Goal: Check status: Check status

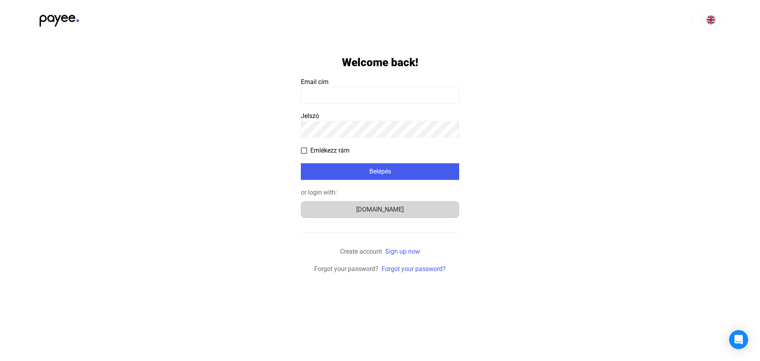
click at [382, 209] on div "[DOMAIN_NAME]" at bounding box center [380, 210] width 153 height 10
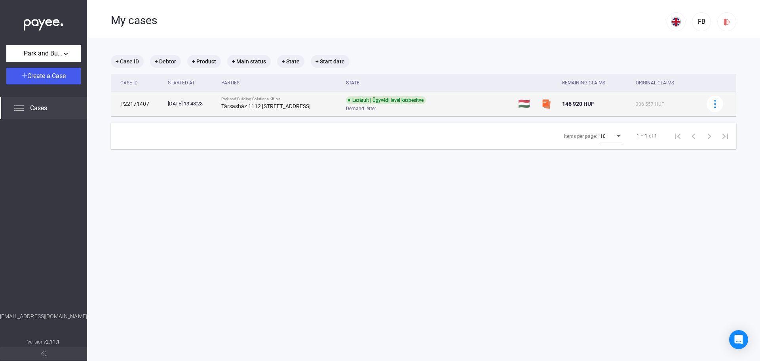
click at [683, 105] on div "306 557 HUF" at bounding box center [666, 104] width 61 height 10
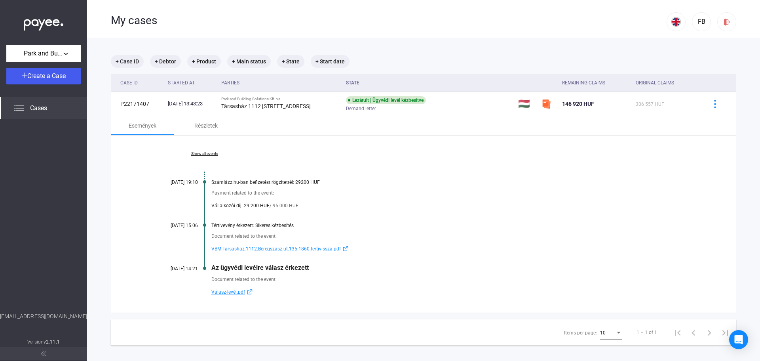
click at [227, 292] on span "Válasz-levél.pdf" at bounding box center [228, 292] width 34 height 10
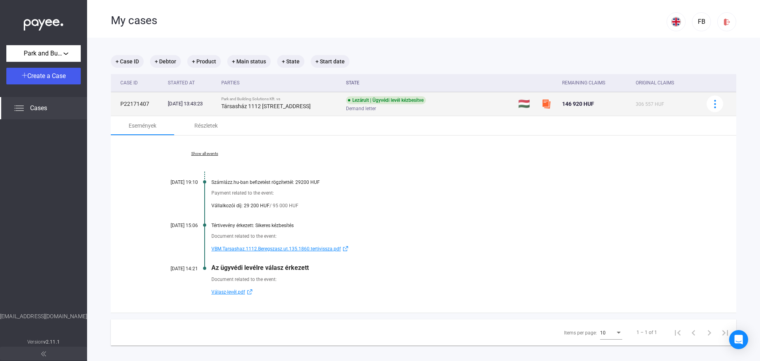
click at [448, 109] on div "Demand letter" at bounding box center [409, 109] width 126 height 6
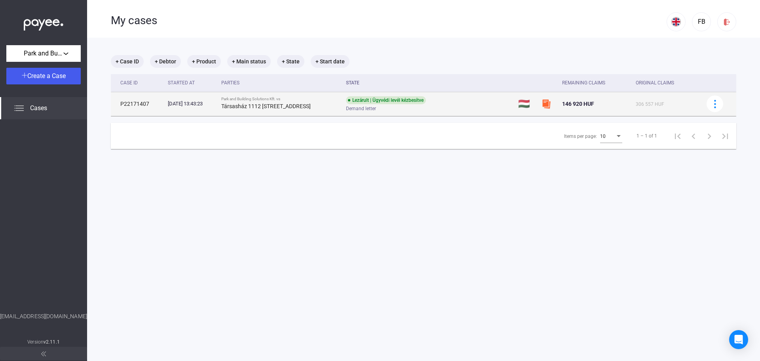
click at [448, 108] on div "Demand letter" at bounding box center [409, 109] width 126 height 6
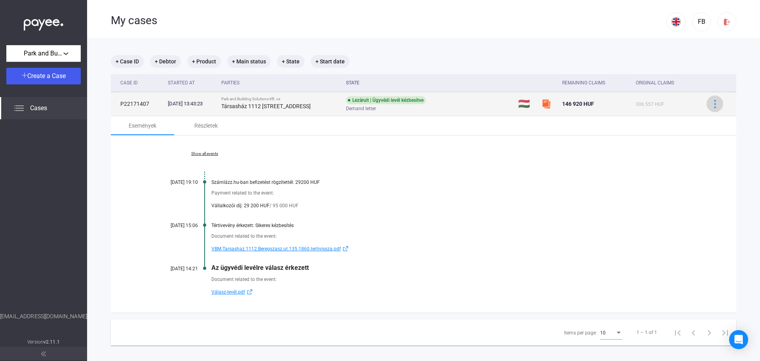
click at [712, 104] on img at bounding box center [715, 104] width 8 height 8
click at [712, 104] on div at bounding box center [380, 180] width 760 height 361
click at [126, 102] on td "P22171407" at bounding box center [138, 104] width 54 height 24
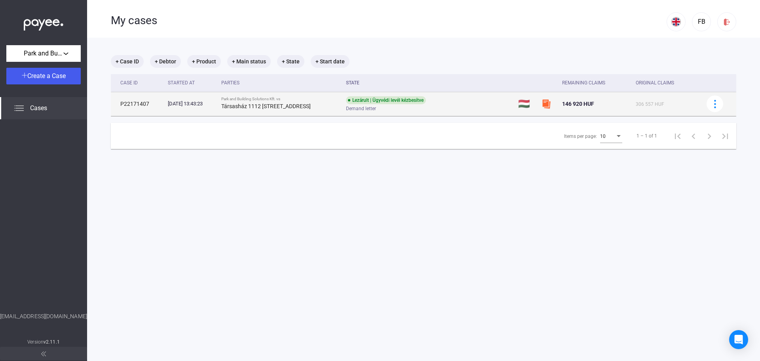
click at [184, 105] on div "2025.07.31. 13:43:23" at bounding box center [191, 104] width 47 height 8
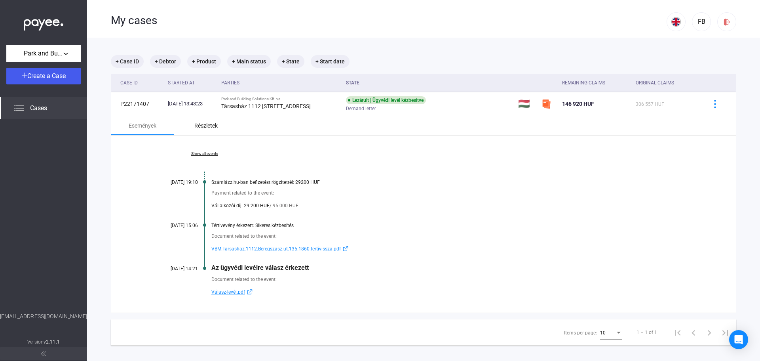
click at [204, 130] on div "Részletek" at bounding box center [205, 125] width 63 height 19
